Goal: Transaction & Acquisition: Purchase product/service

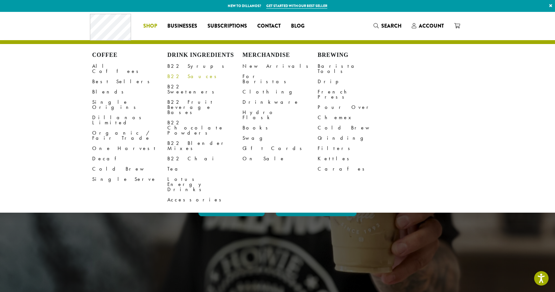
click at [172, 76] on link "B22 Sauces" at bounding box center [204, 76] width 75 height 10
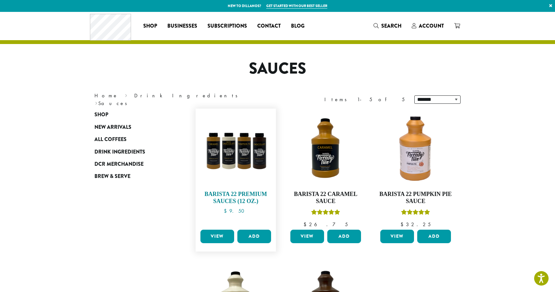
click at [208, 144] on img at bounding box center [236, 149] width 74 height 74
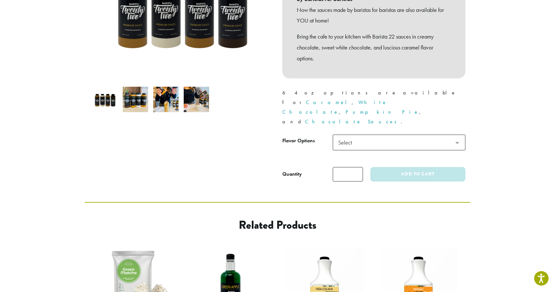
scroll to position [157, 0]
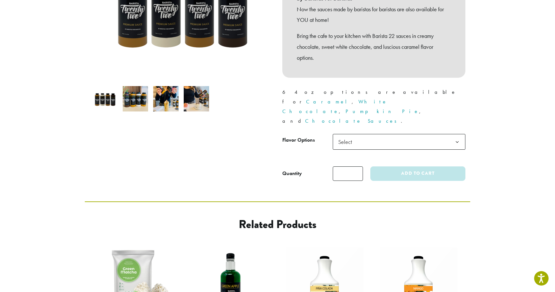
click at [363, 134] on span "Select" at bounding box center [399, 142] width 133 height 16
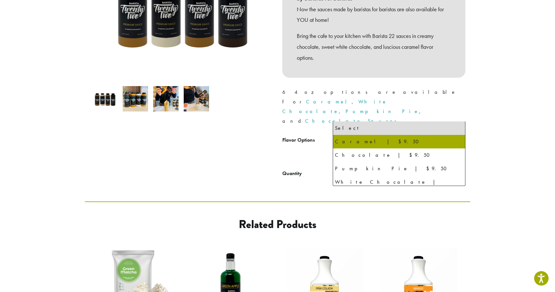
click at [285, 134] on th "Flavor Options" at bounding box center [307, 147] width 50 height 27
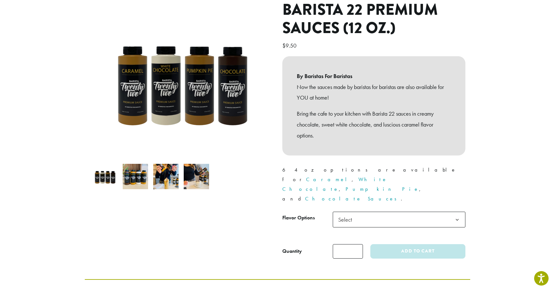
scroll to position [0, 0]
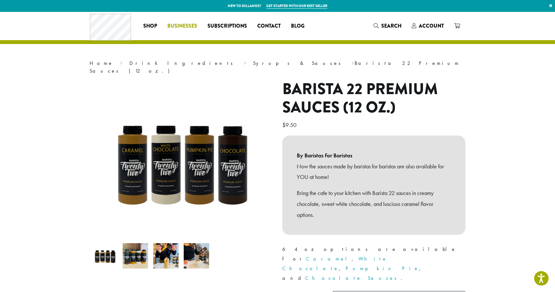
click at [182, 27] on span "Businesses" at bounding box center [182, 26] width 30 height 8
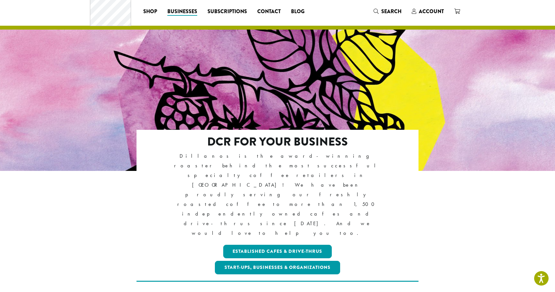
scroll to position [14, 0]
